Goal: Check status: Check status

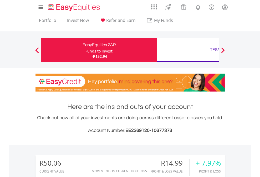
scroll to position [51, 83]
click at [86, 50] on div "Funds to invest:" at bounding box center [100, 50] width 28 height 5
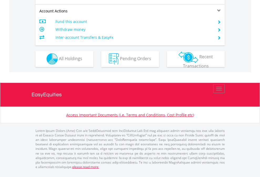
scroll to position [492, 0]
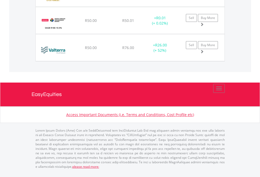
scroll to position [51, 83]
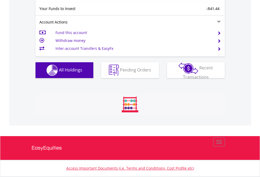
scroll to position [51, 83]
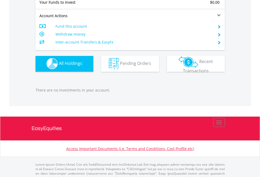
scroll to position [521, 0]
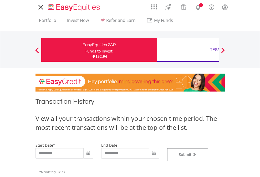
type input "**********"
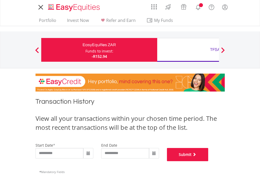
click at [209, 161] on button "Submit" at bounding box center [188, 154] width 42 height 13
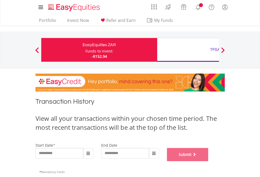
scroll to position [213, 0]
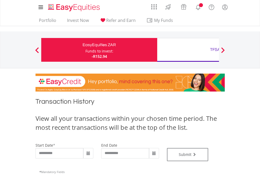
click at [188, 50] on div "TFSA" at bounding box center [215, 49] width 110 height 7
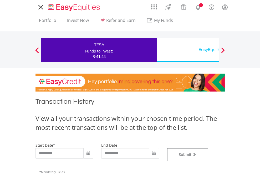
type input "**********"
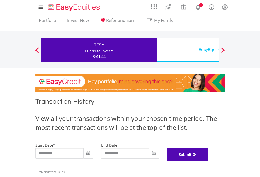
click at [209, 161] on button "Submit" at bounding box center [188, 154] width 42 height 13
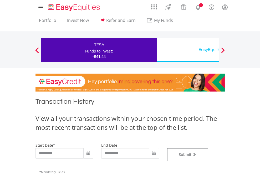
click at [188, 50] on div "EasyEquities USD" at bounding box center [215, 49] width 110 height 7
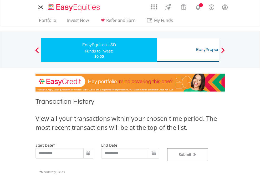
type input "**********"
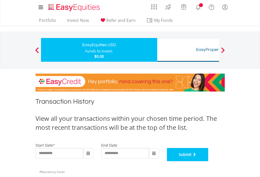
click at [209, 161] on button "Submit" at bounding box center [188, 154] width 42 height 13
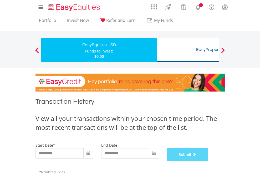
scroll to position [213, 0]
